Goal: Information Seeking & Learning: Learn about a topic

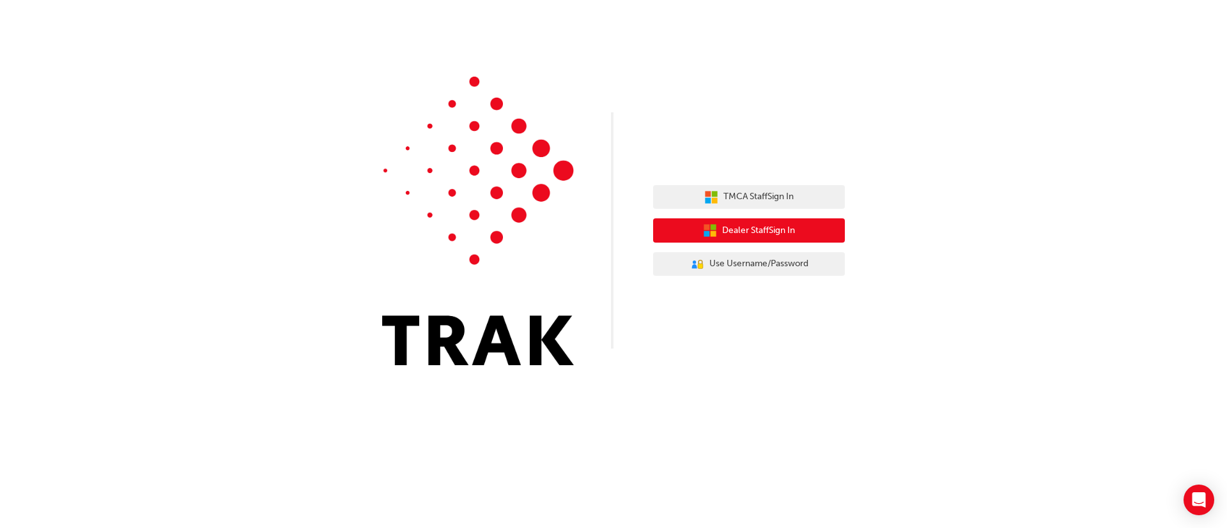
click at [764, 226] on span "Dealer Staff Sign In" at bounding box center [758, 231] width 73 height 15
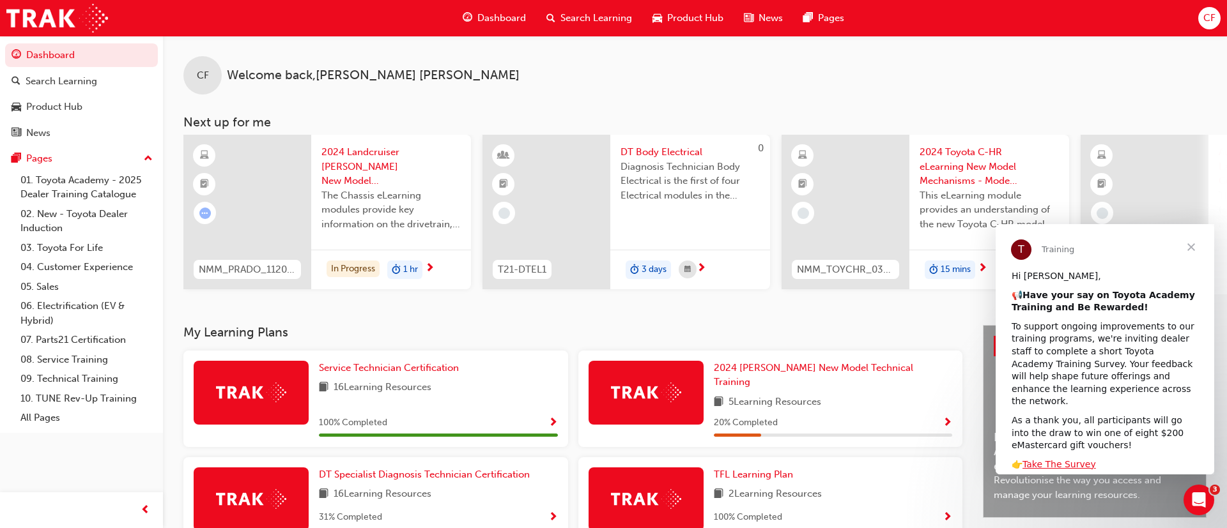
click at [997, 67] on div "CF Welcome back , [PERSON_NAME]" at bounding box center [695, 65] width 1064 height 59
click at [106, 467] on div "Dashboard Search Learning Product Hub News Pages Pages 01. Toyota Academy - 202…" at bounding box center [81, 248] width 163 height 496
click at [97, 84] on div "Search Learning" at bounding box center [81, 81] width 140 height 16
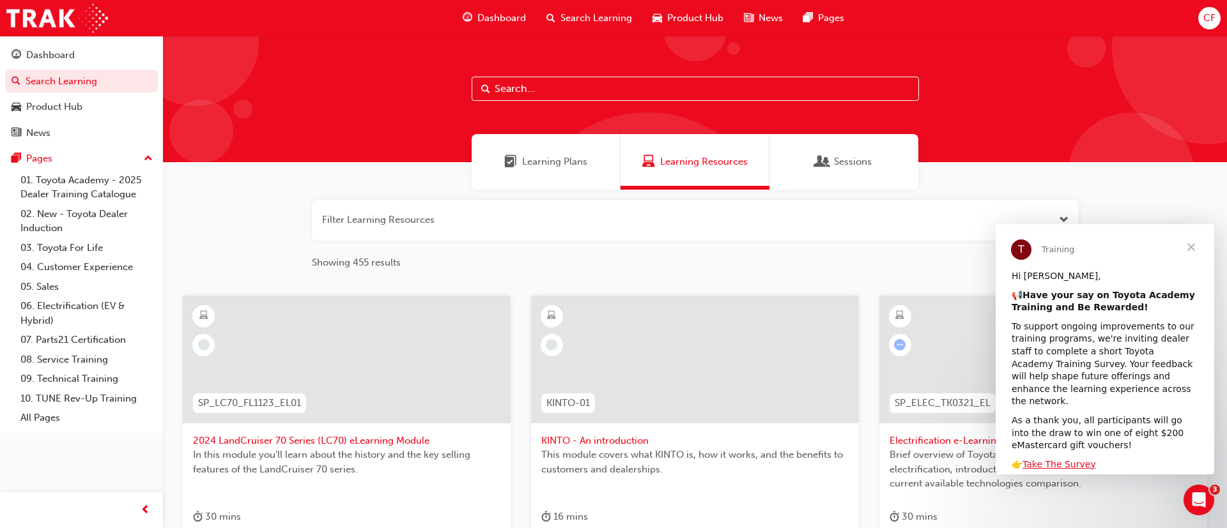
click at [618, 91] on input "text" at bounding box center [694, 89] width 447 height 24
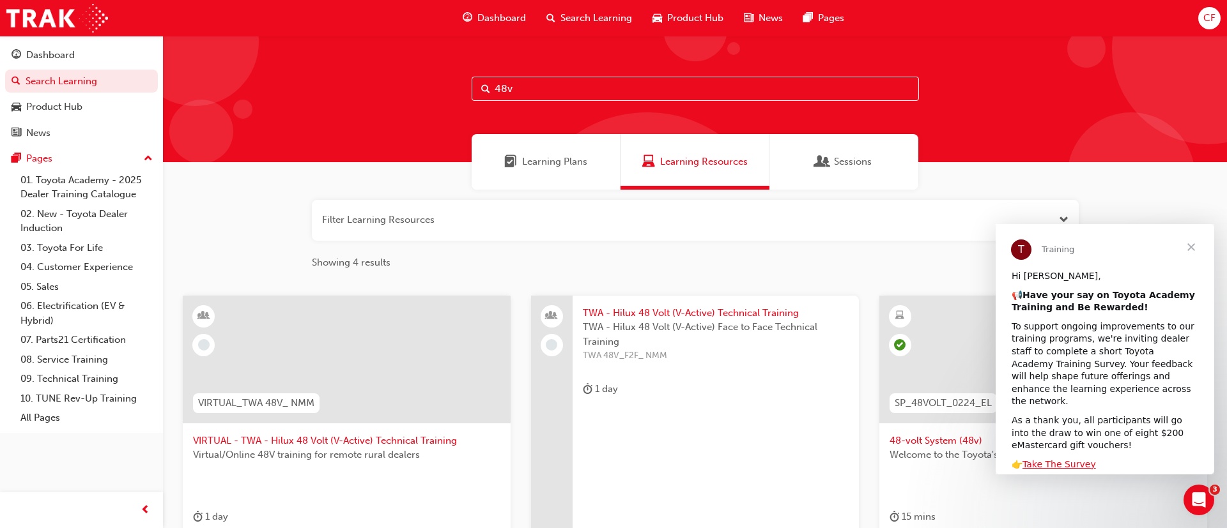
type input "48v"
click at [682, 275] on div "Showing 4 results" at bounding box center [695, 263] width 767 height 24
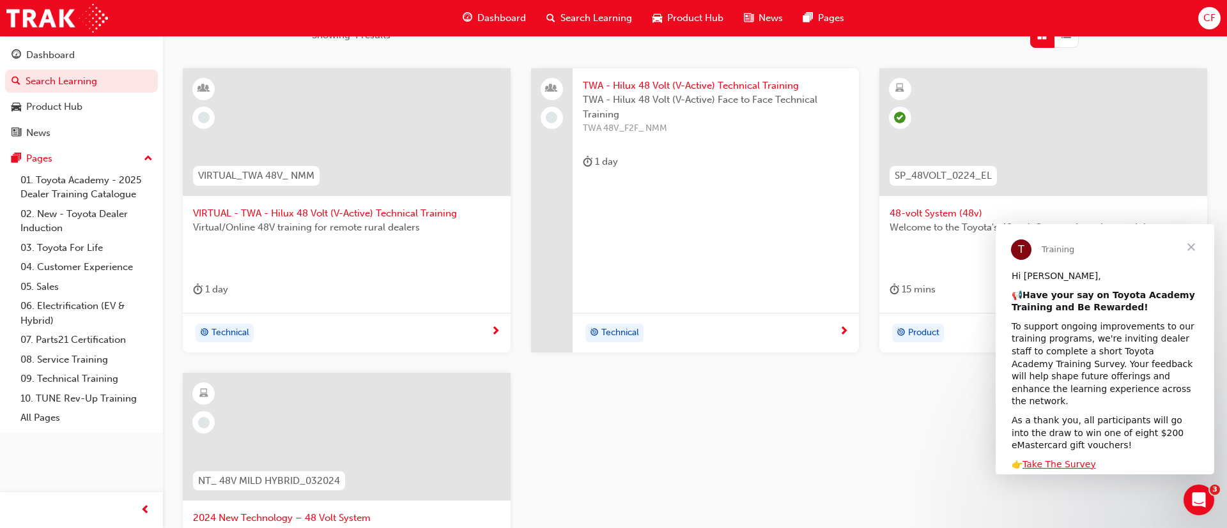
scroll to position [230, 0]
click at [1039, 125] on div at bounding box center [1043, 130] width 328 height 128
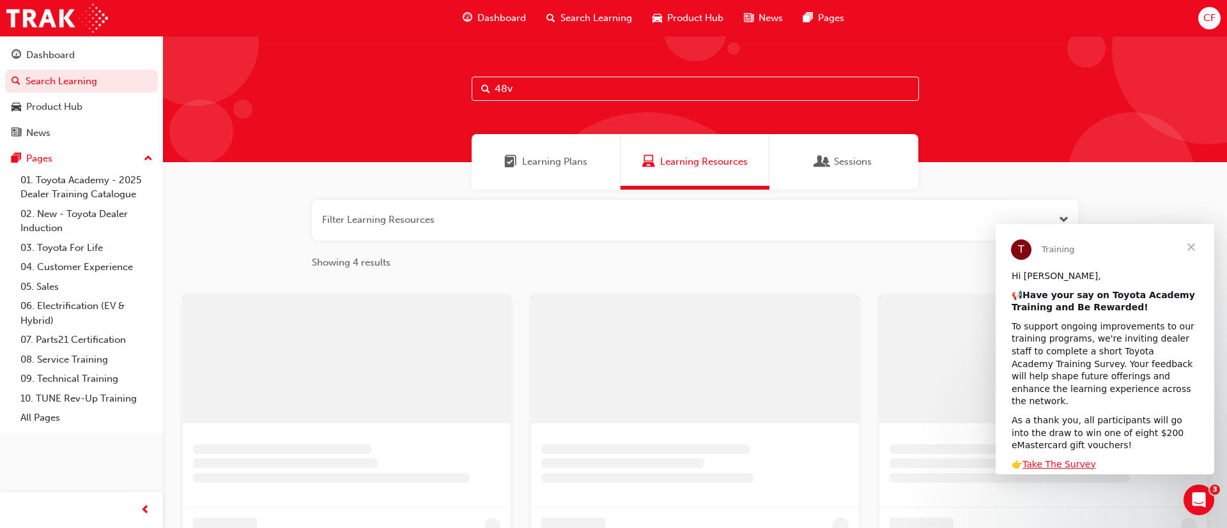
scroll to position [230, 0]
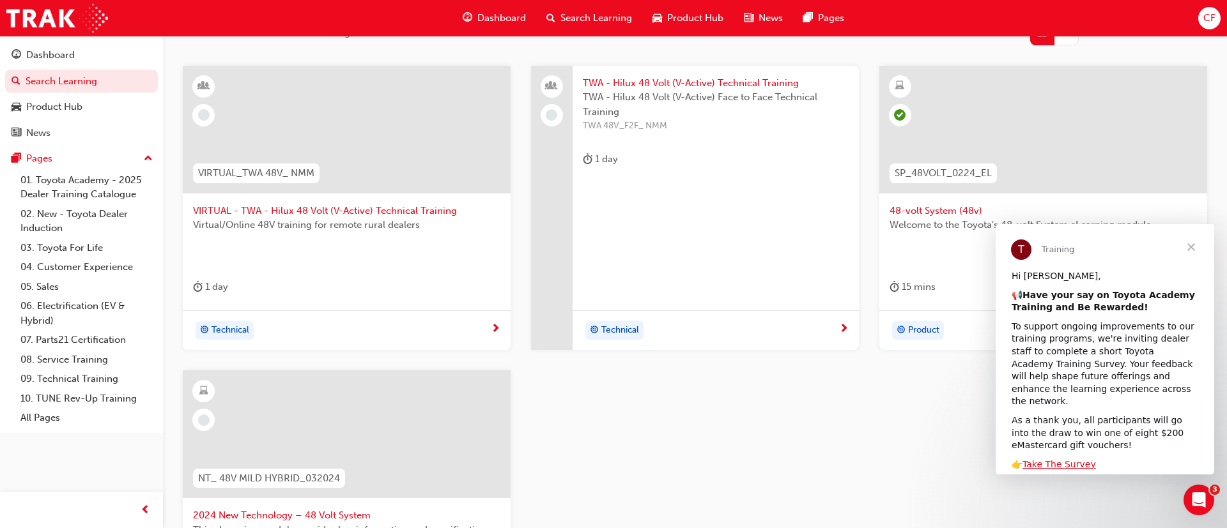
click at [381, 423] on div at bounding box center [347, 435] width 328 height 128
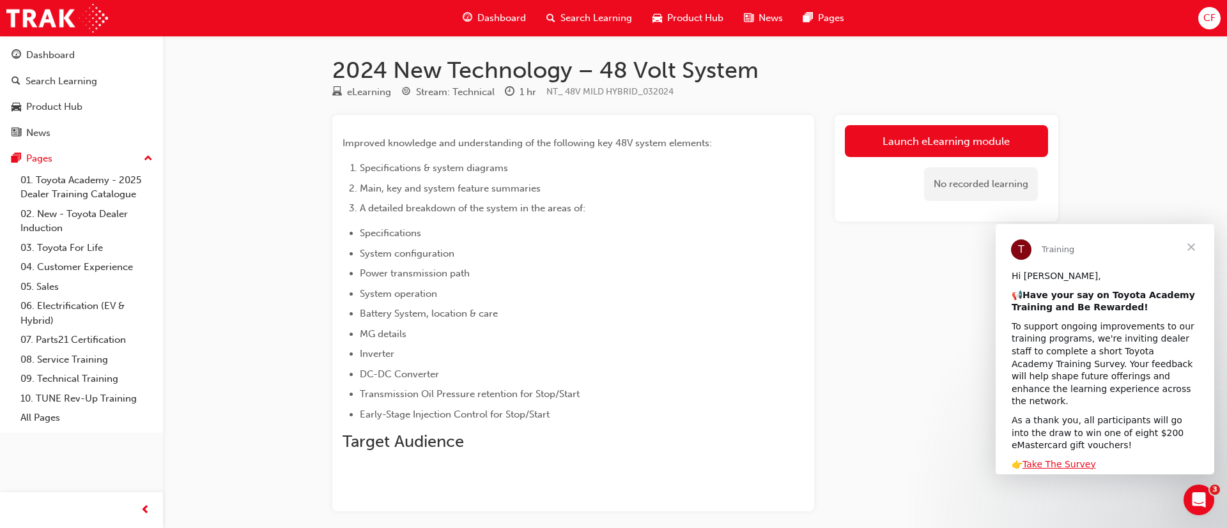
click at [853, 309] on div "Launch eLearning module No recorded learning" at bounding box center [946, 313] width 224 height 397
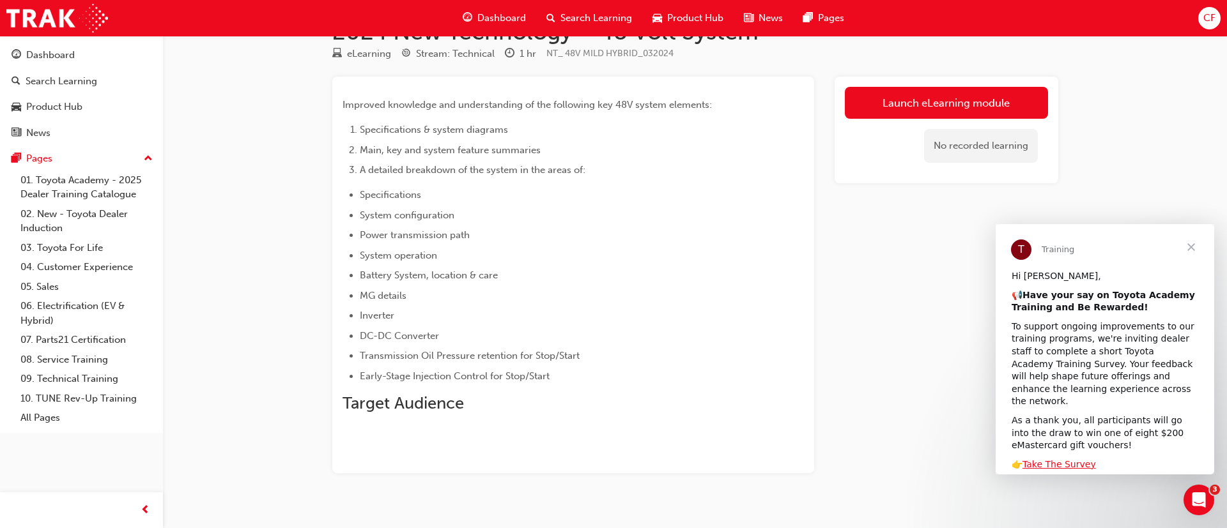
click at [1193, 246] on span "Close" at bounding box center [1191, 247] width 46 height 46
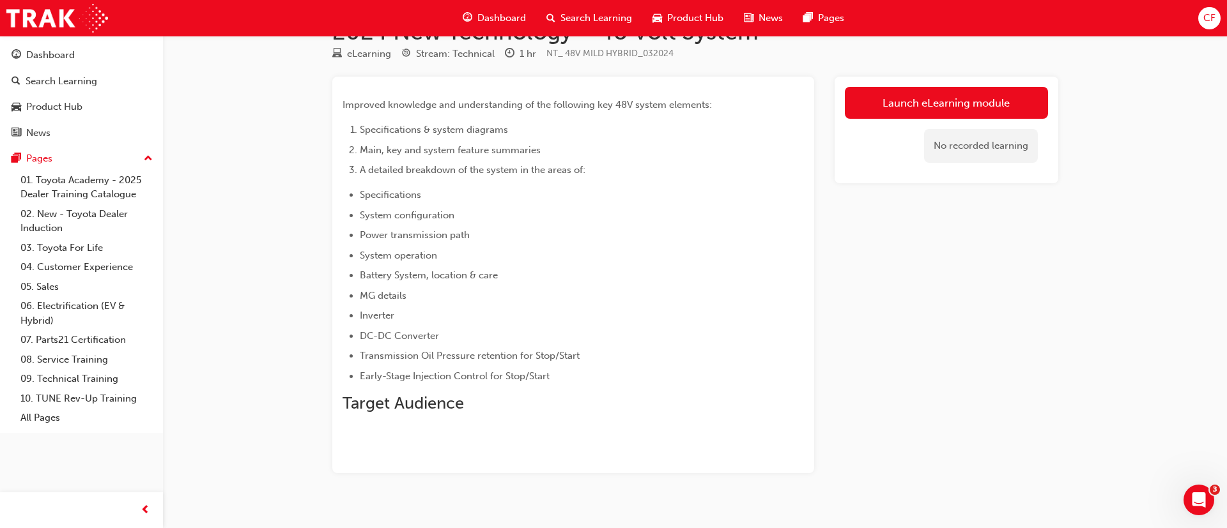
click at [996, 236] on div "Launch eLearning module No recorded learning" at bounding box center [946, 275] width 224 height 397
